Goal: Information Seeking & Learning: Find contact information

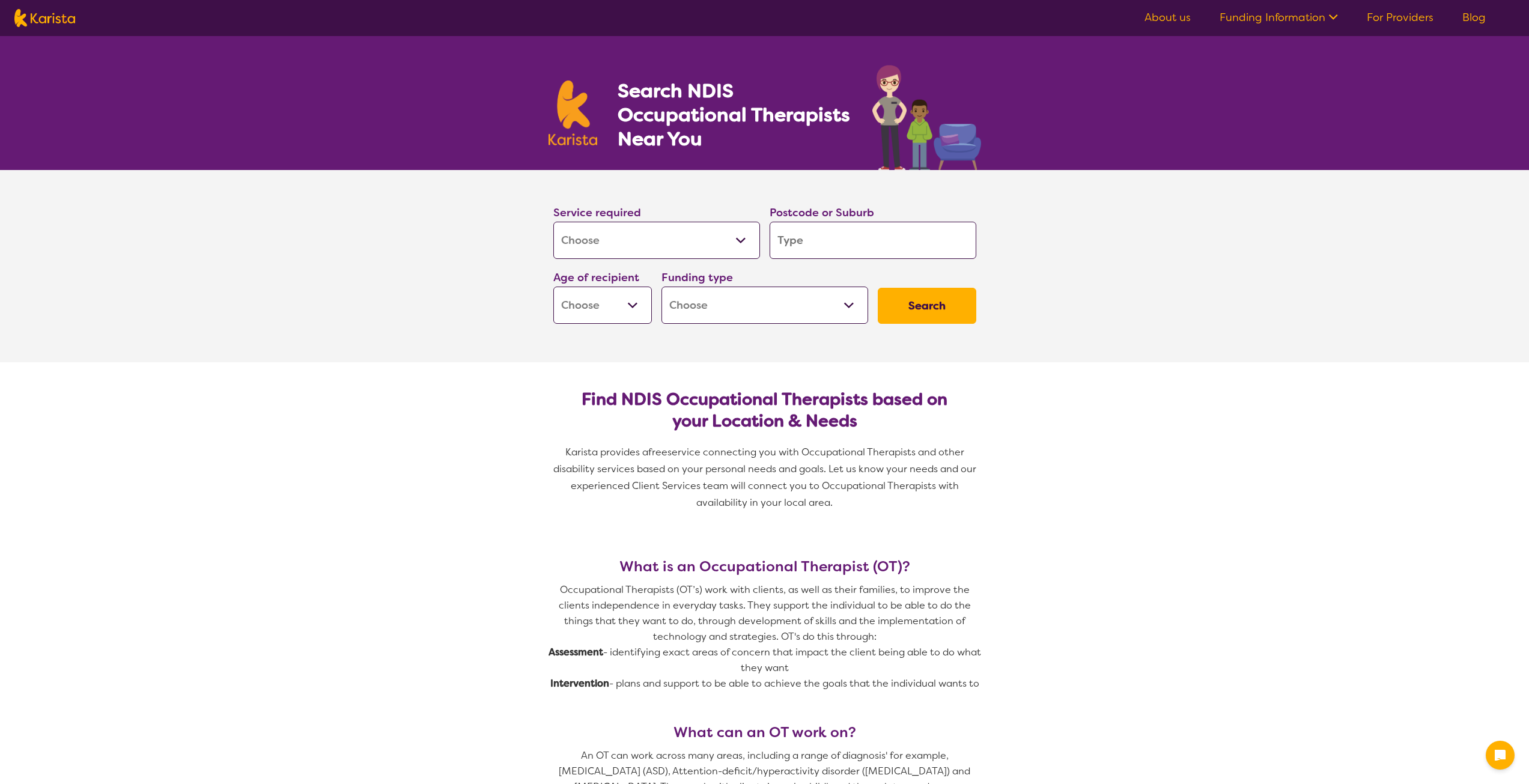
select select "[MEDICAL_DATA]"
click at [804, 245] on input "search" at bounding box center [873, 240] width 206 height 37
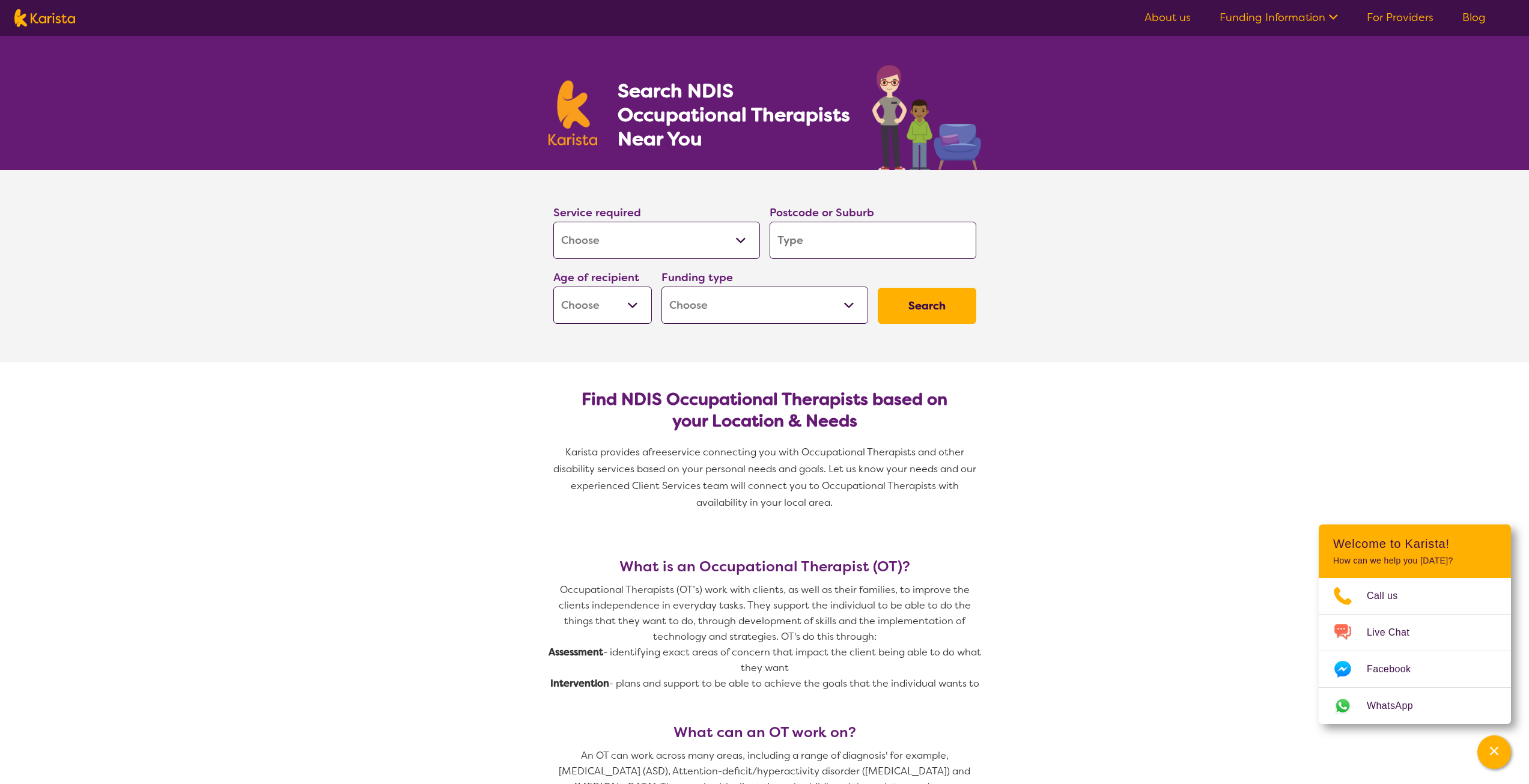
click at [637, 303] on select "Early Childhood - 0 to 9 Child - 10 to 11 Adolescent - 12 to 17 Adult - 18 to 6…" at bounding box center [602, 305] width 98 height 37
select select "AG"
click at [553, 286] on select "Early Childhood - 0 to 9 Child - 10 to 11 Adolescent - 12 to 17 Adult - 18 to 6…" at bounding box center [602, 305] width 98 height 37
select select "AG"
click at [854, 307] on select "Home Care Package (HCP) National Disability Insurance Scheme (NDIS) I don't know" at bounding box center [764, 305] width 206 height 37
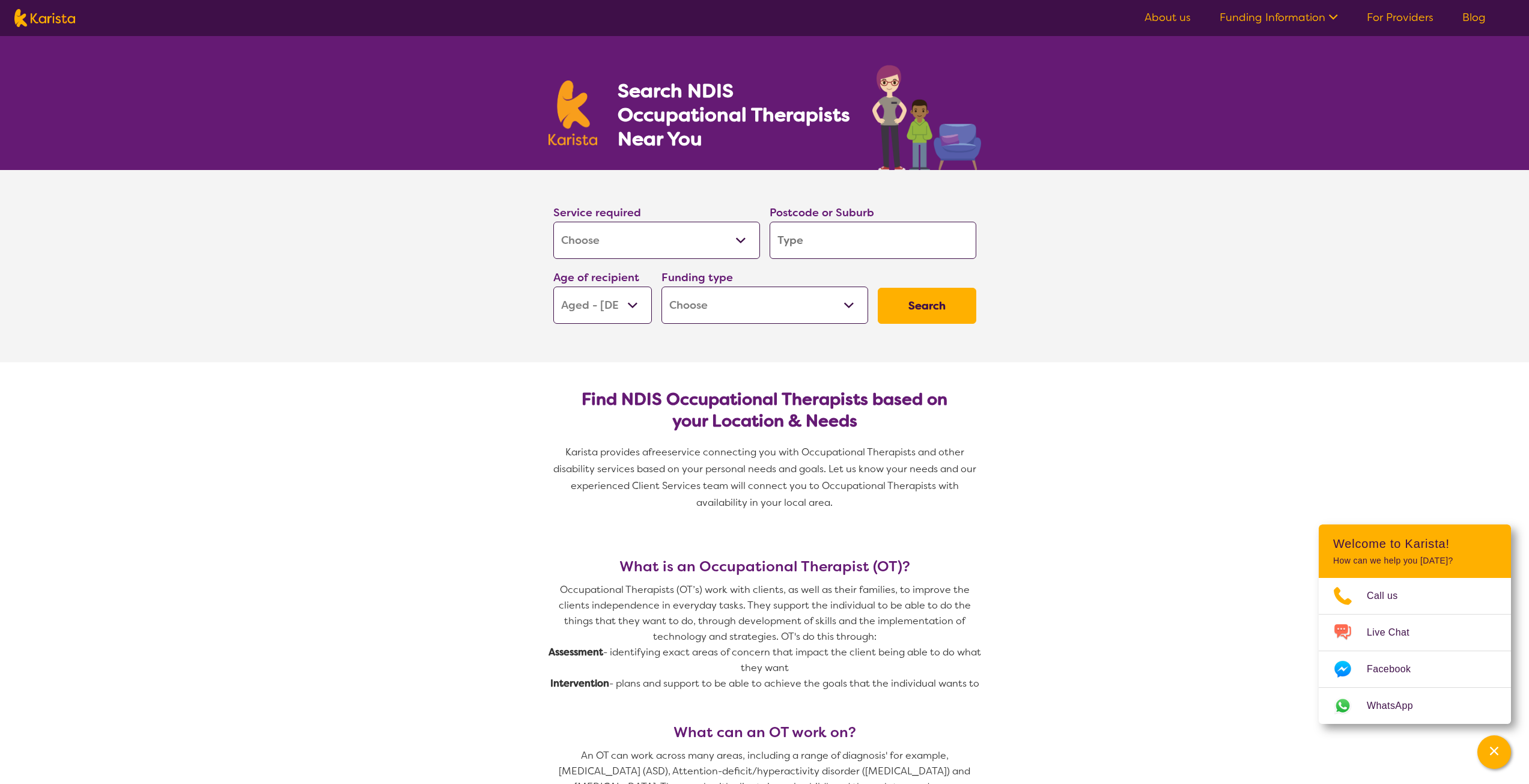
select select "i-don-t-know"
click at [661, 286] on select "Home Care Package (HCP) National Disability Insurance Scheme (NDIS) I don't know" at bounding box center [764, 305] width 206 height 37
select select "i-don-t-know"
click at [917, 310] on button "Search" at bounding box center [927, 305] width 98 height 36
click at [823, 232] on input "search" at bounding box center [873, 240] width 206 height 37
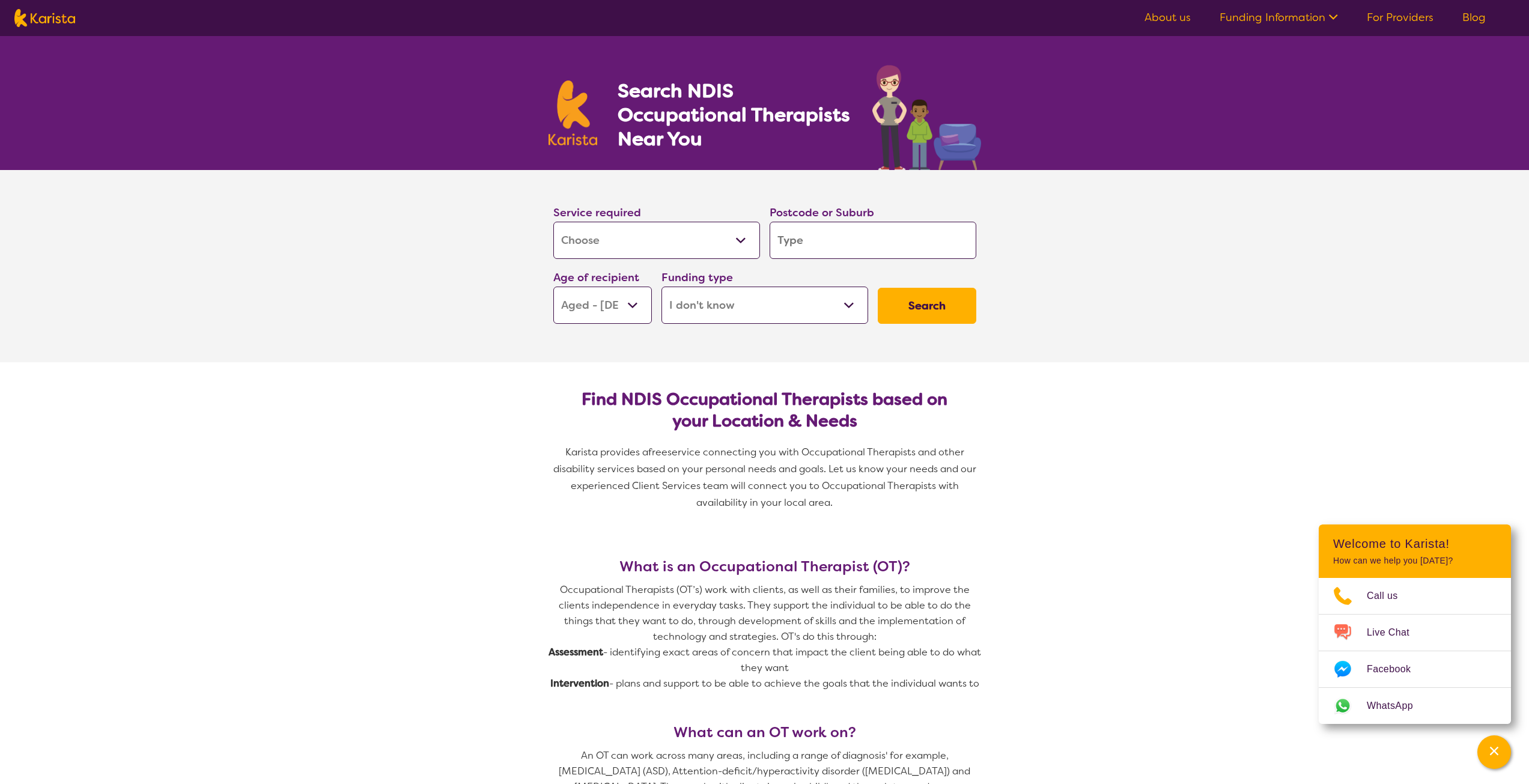
type input "3717"
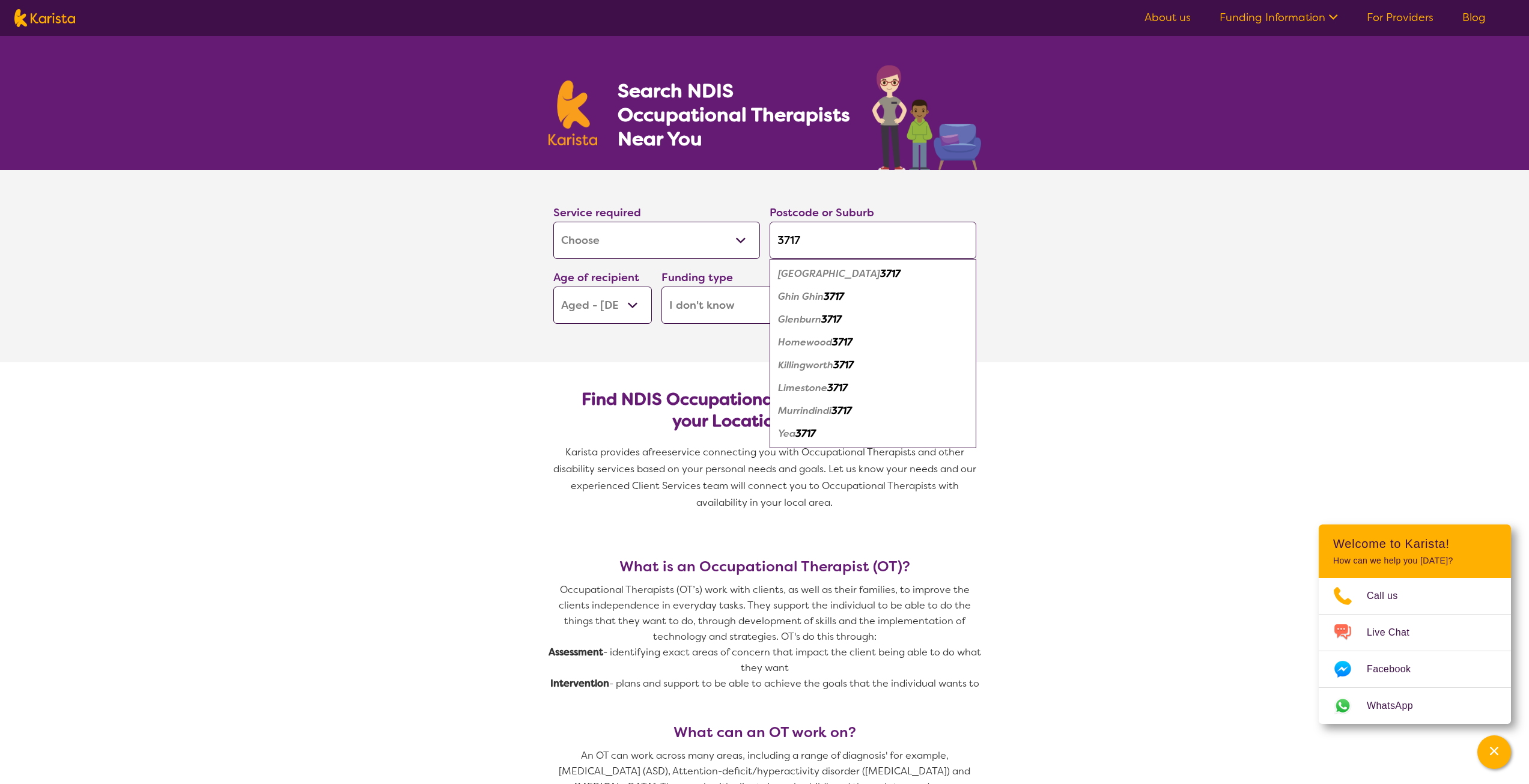
click at [789, 436] on em "Yea" at bounding box center [787, 433] width 18 height 13
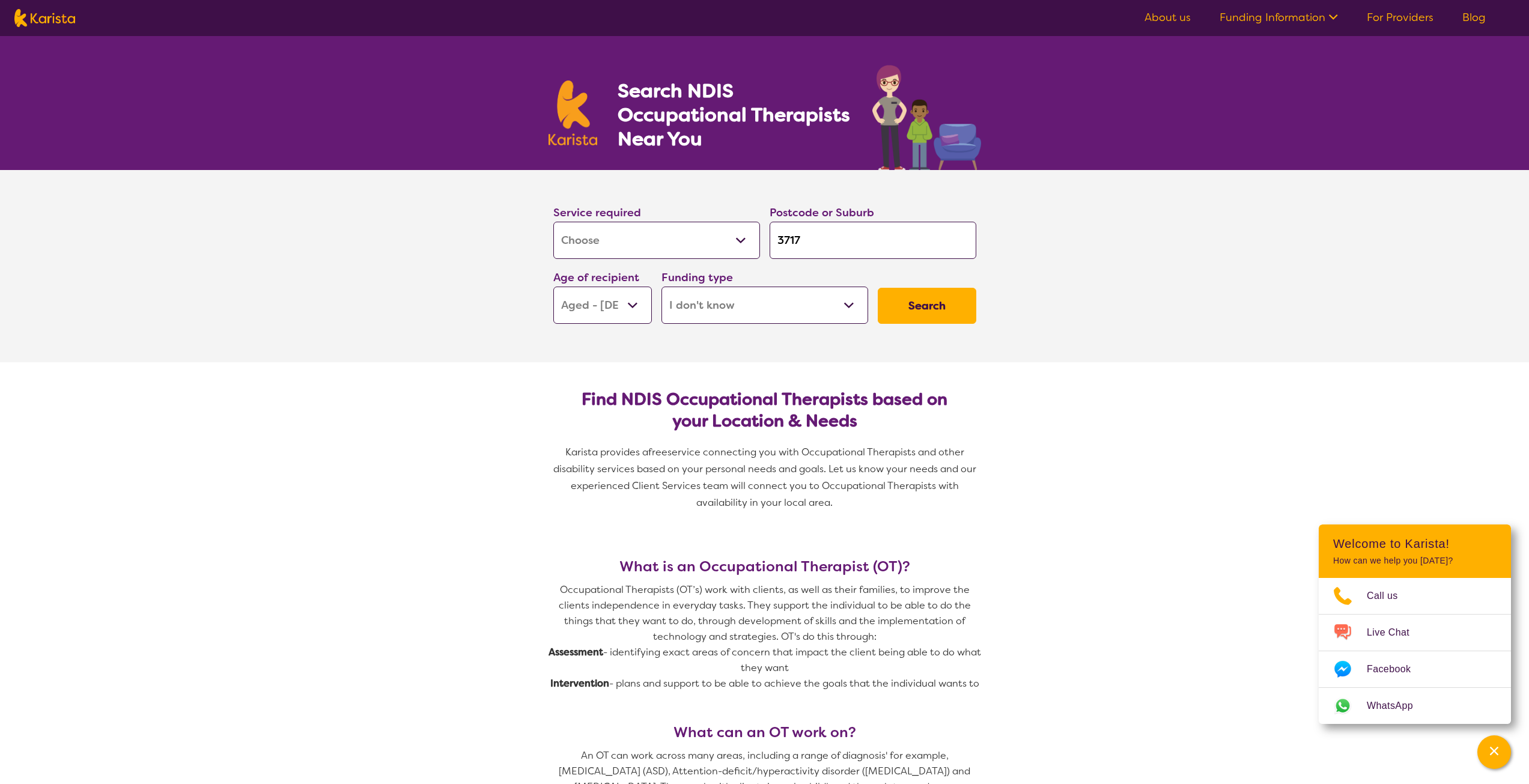
click at [925, 305] on button "Search" at bounding box center [927, 305] width 98 height 36
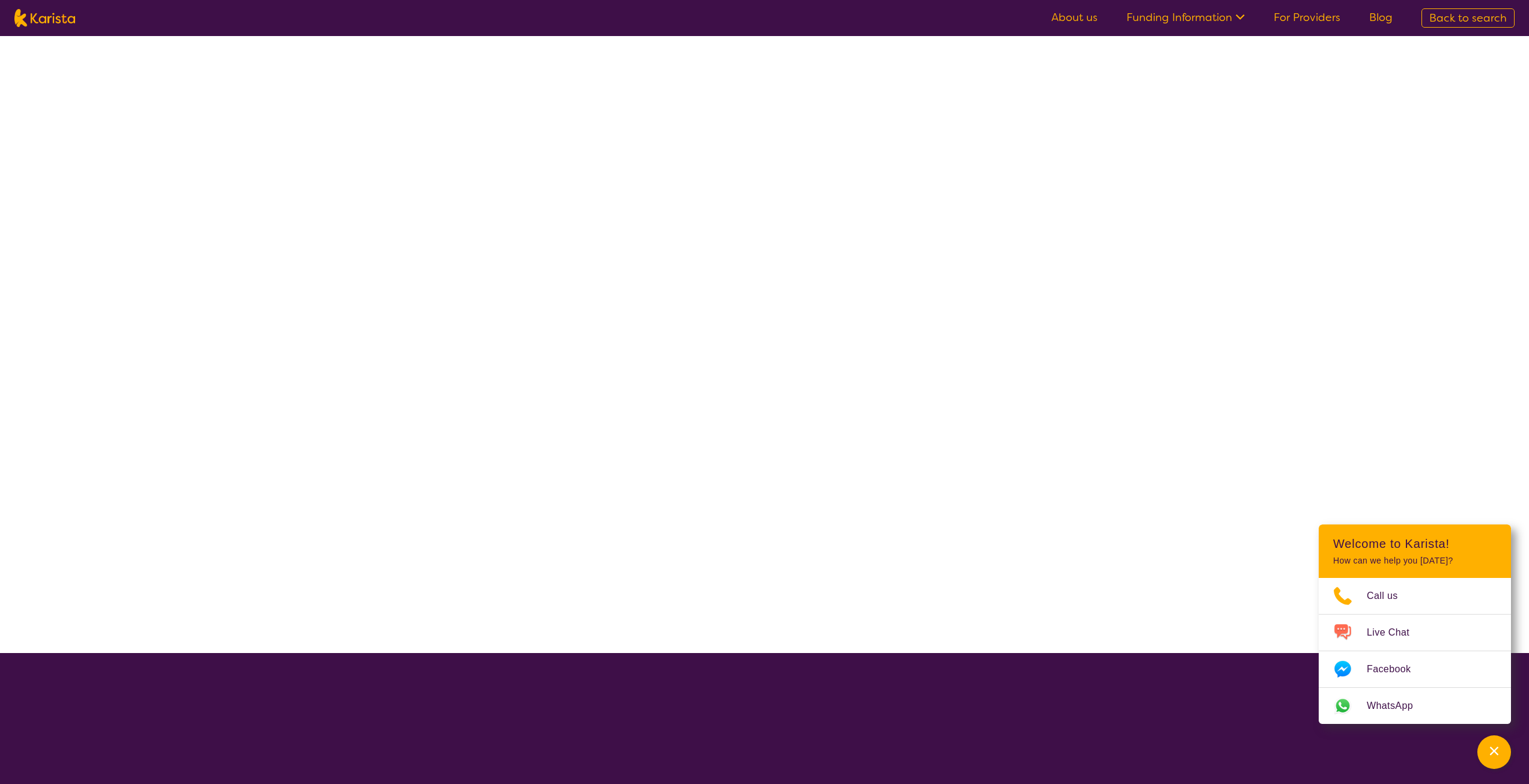
select select "[MEDICAL_DATA]"
select select "AG"
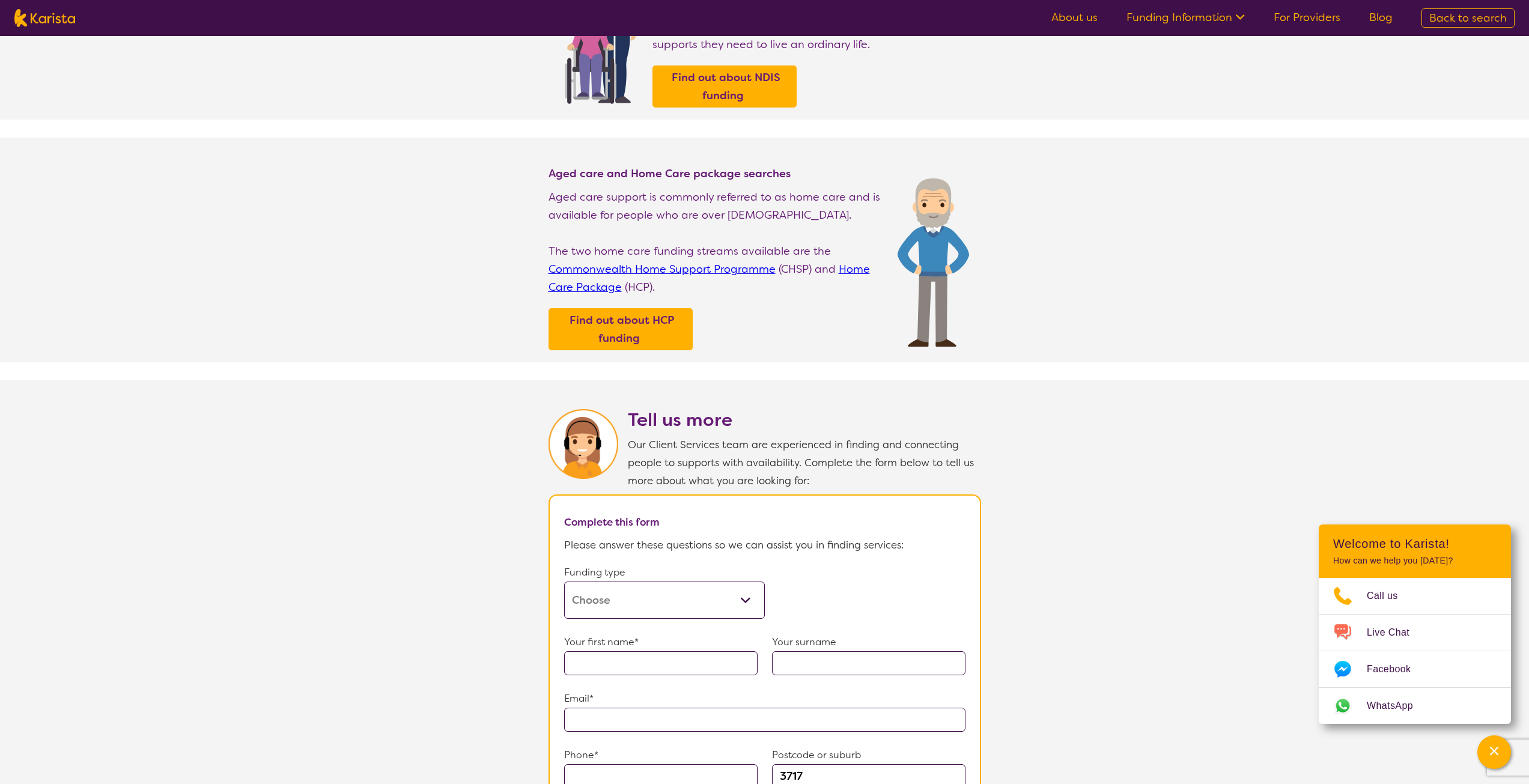
scroll to position [60, 0]
